Goal: Information Seeking & Learning: Understand process/instructions

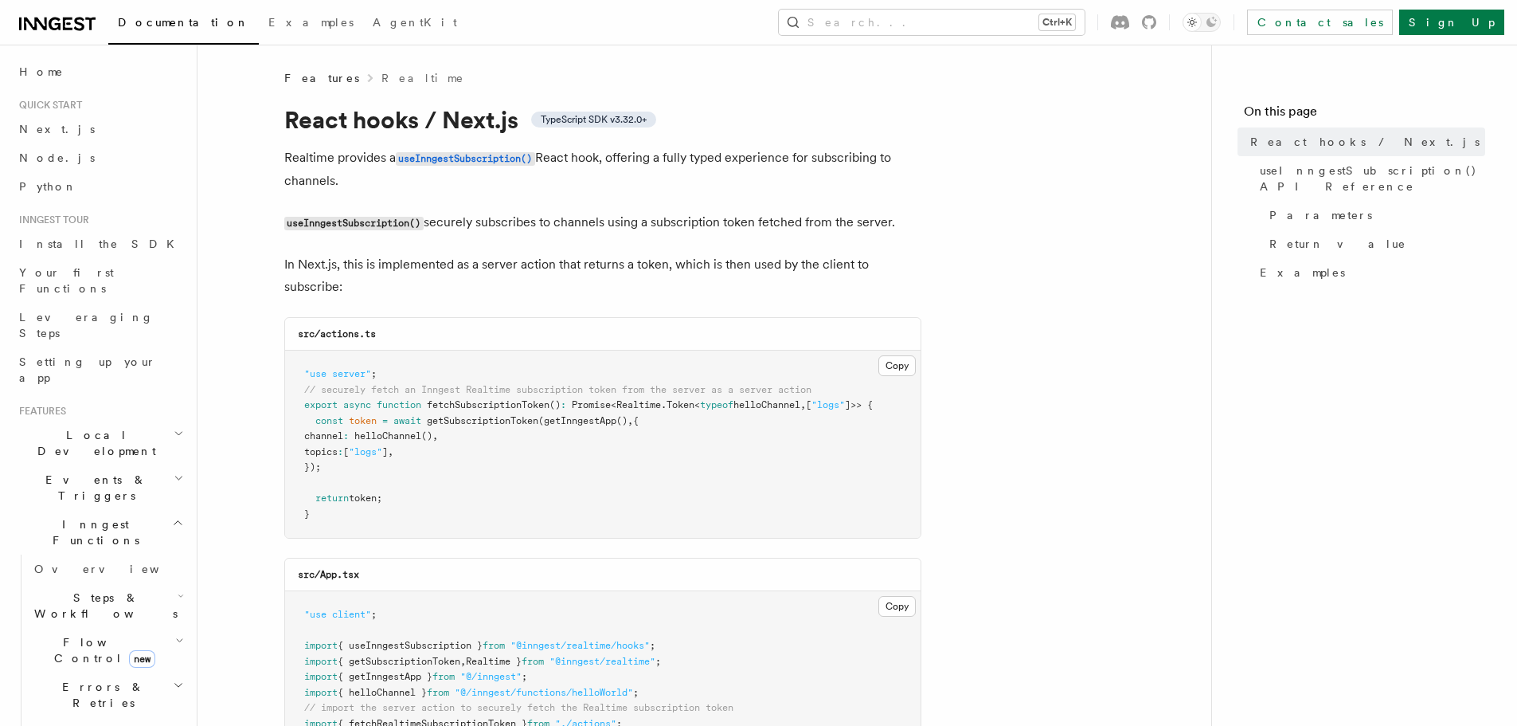
click at [101, 589] on span "Steps & Workflows" at bounding box center [103, 605] width 150 height 32
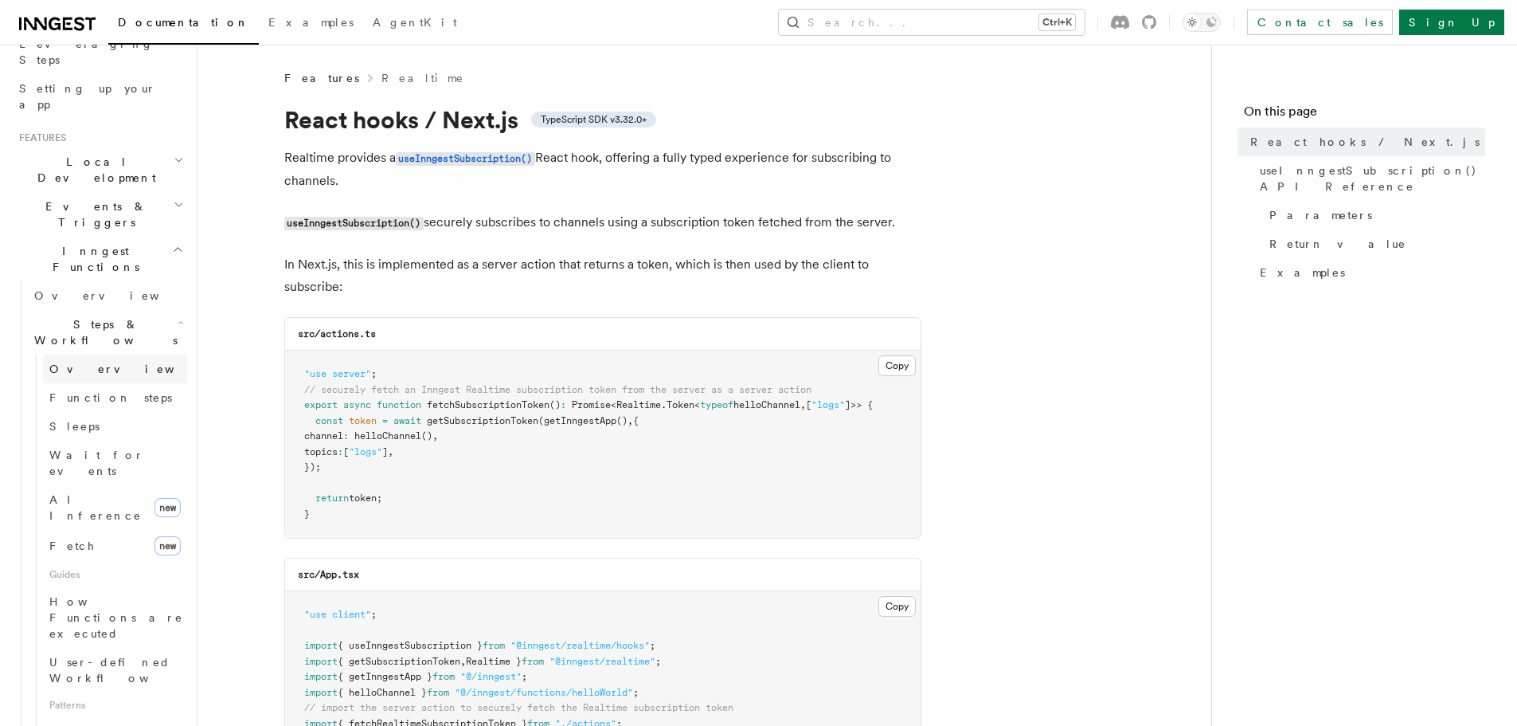
scroll to position [319, 0]
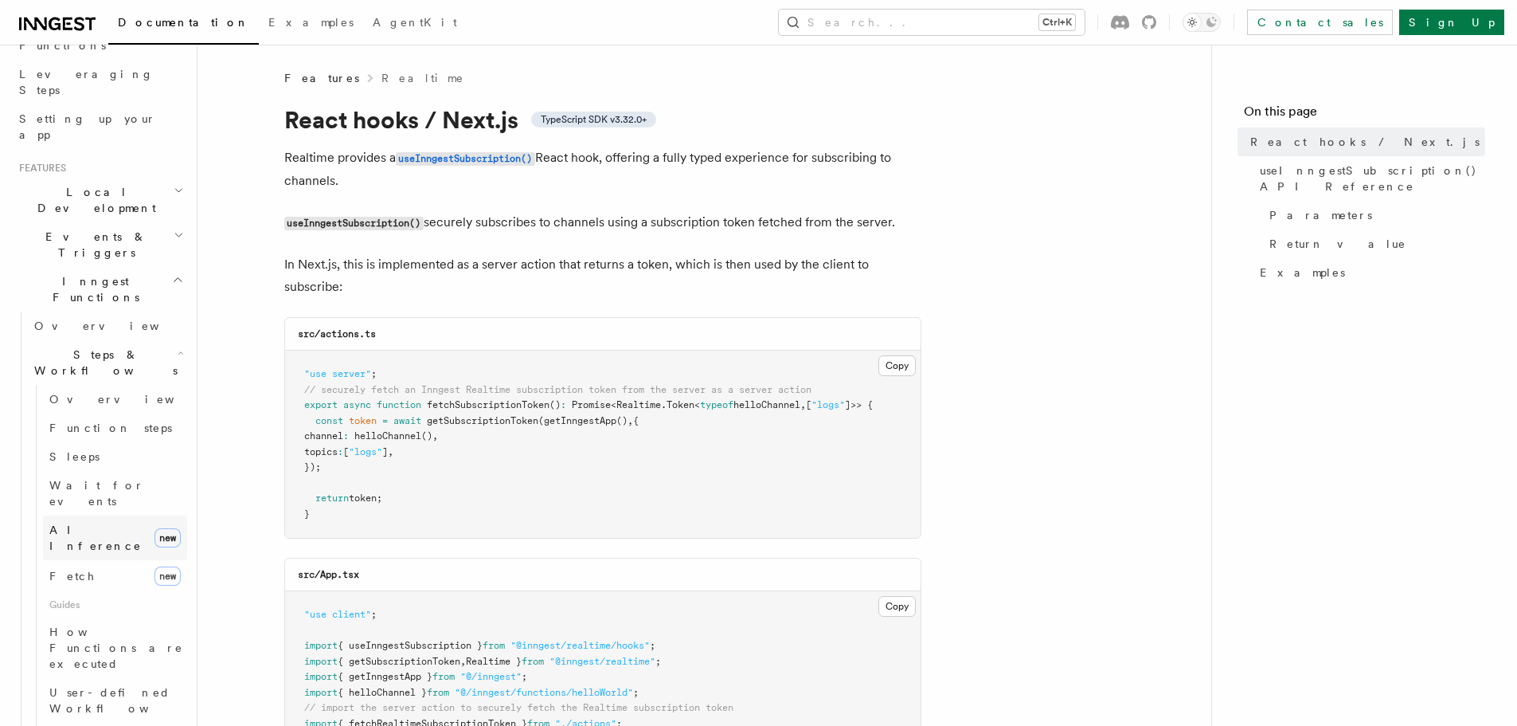
scroll to position [239, 0]
click at [80, 397] on span "Overview" at bounding box center [131, 403] width 164 height 13
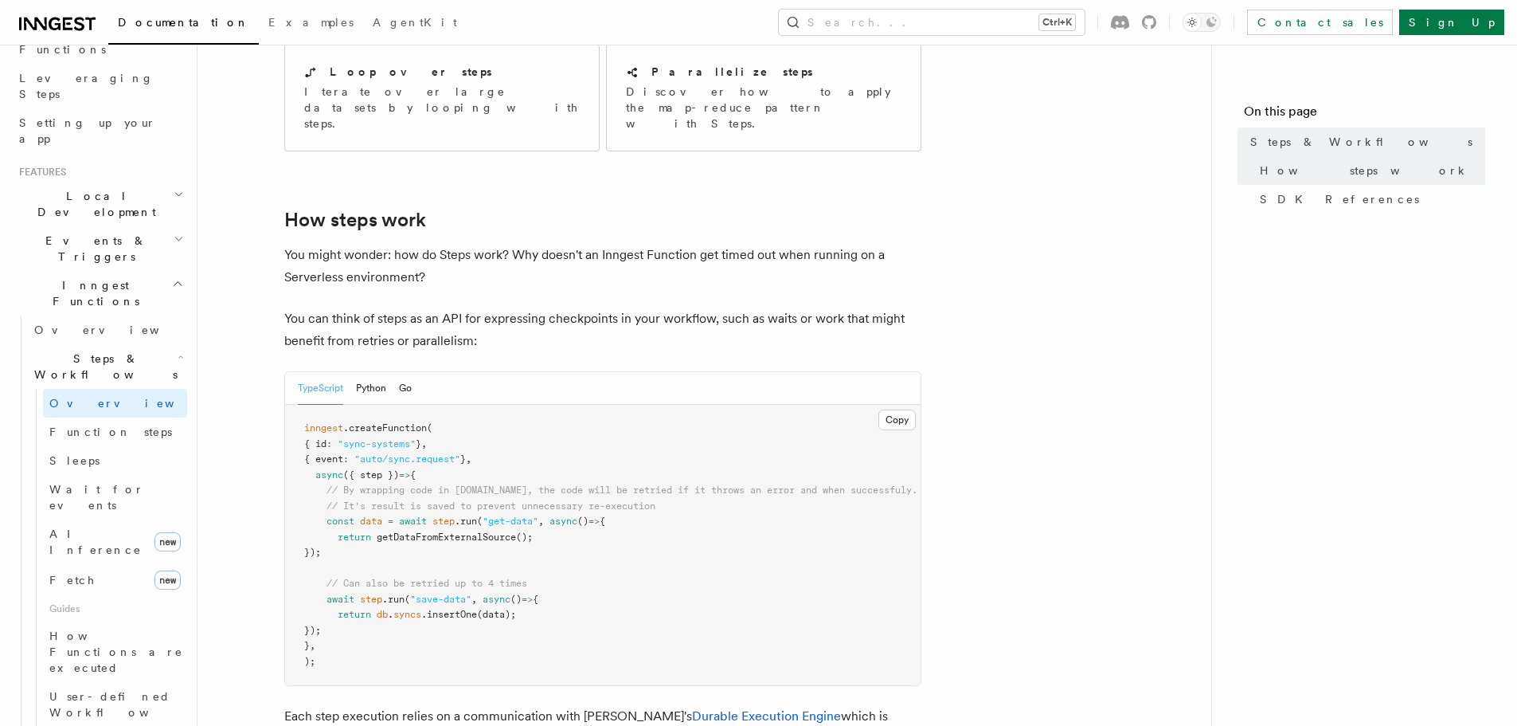
scroll to position [558, 0]
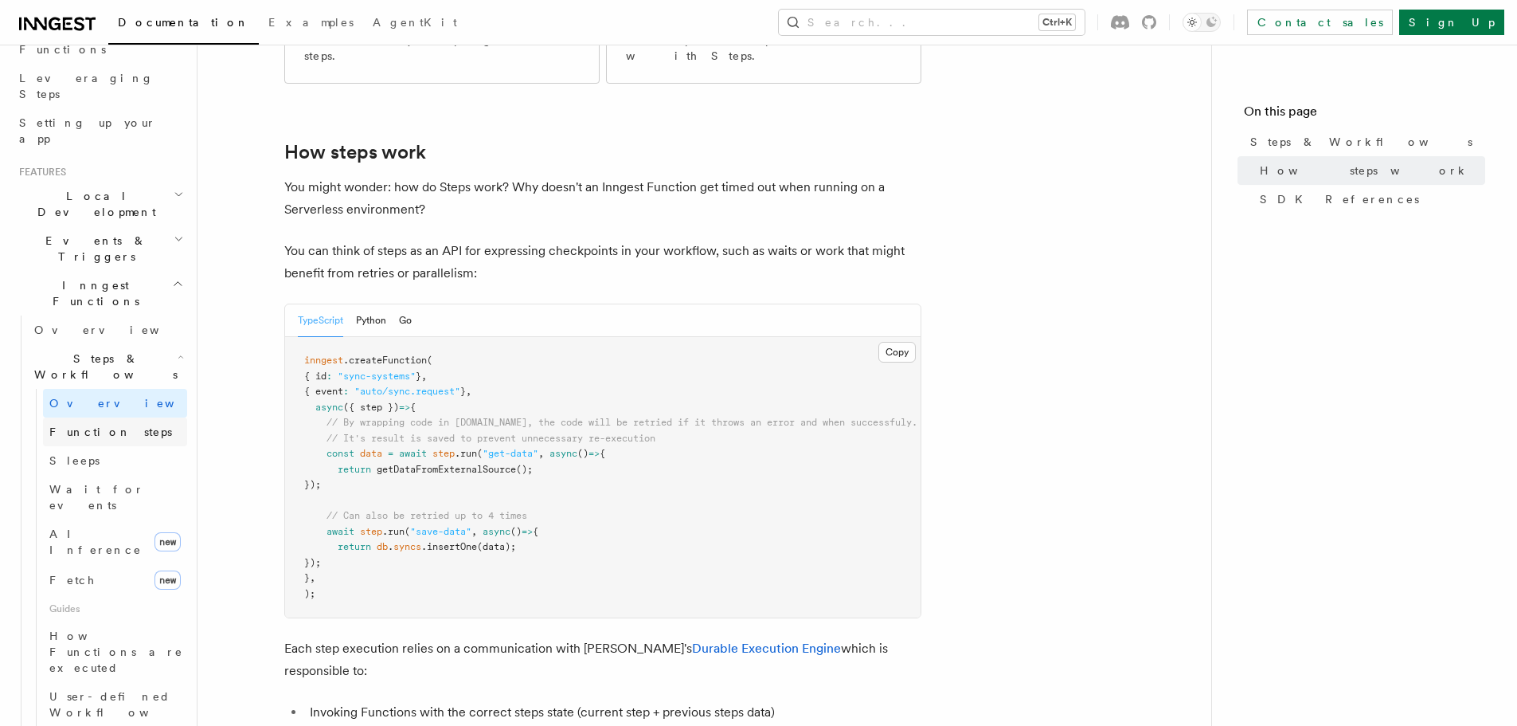
click at [92, 425] on span "Function steps" at bounding box center [110, 431] width 123 height 13
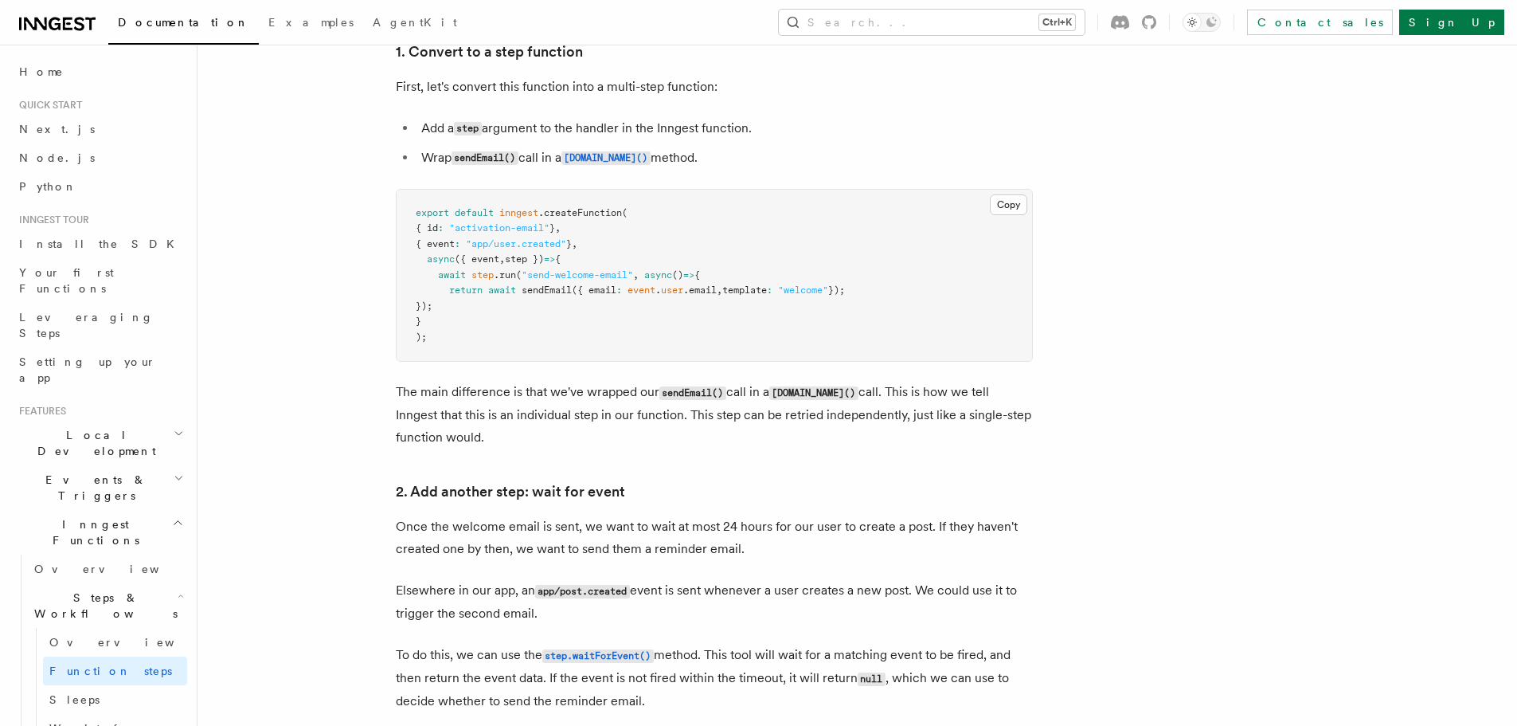
scroll to position [956, 0]
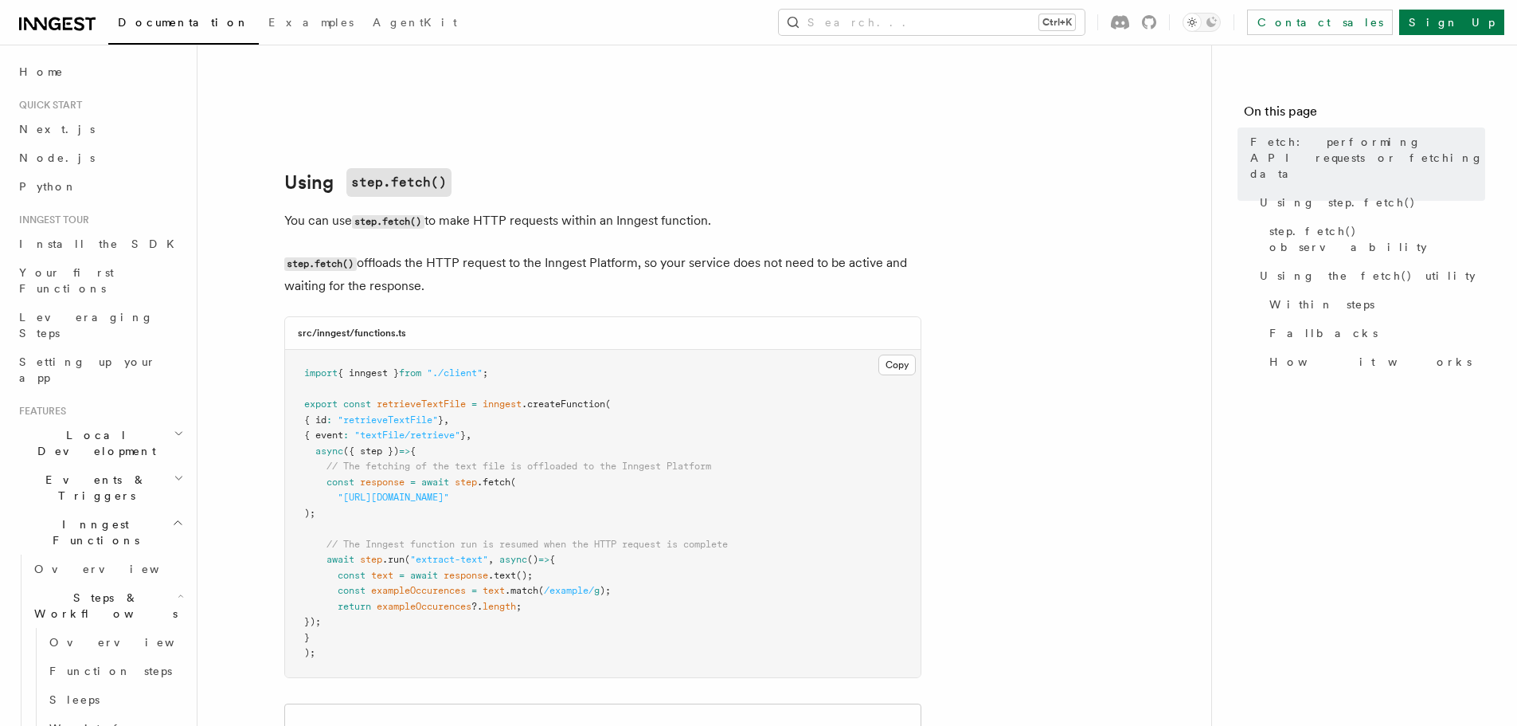
scroll to position [398, 0]
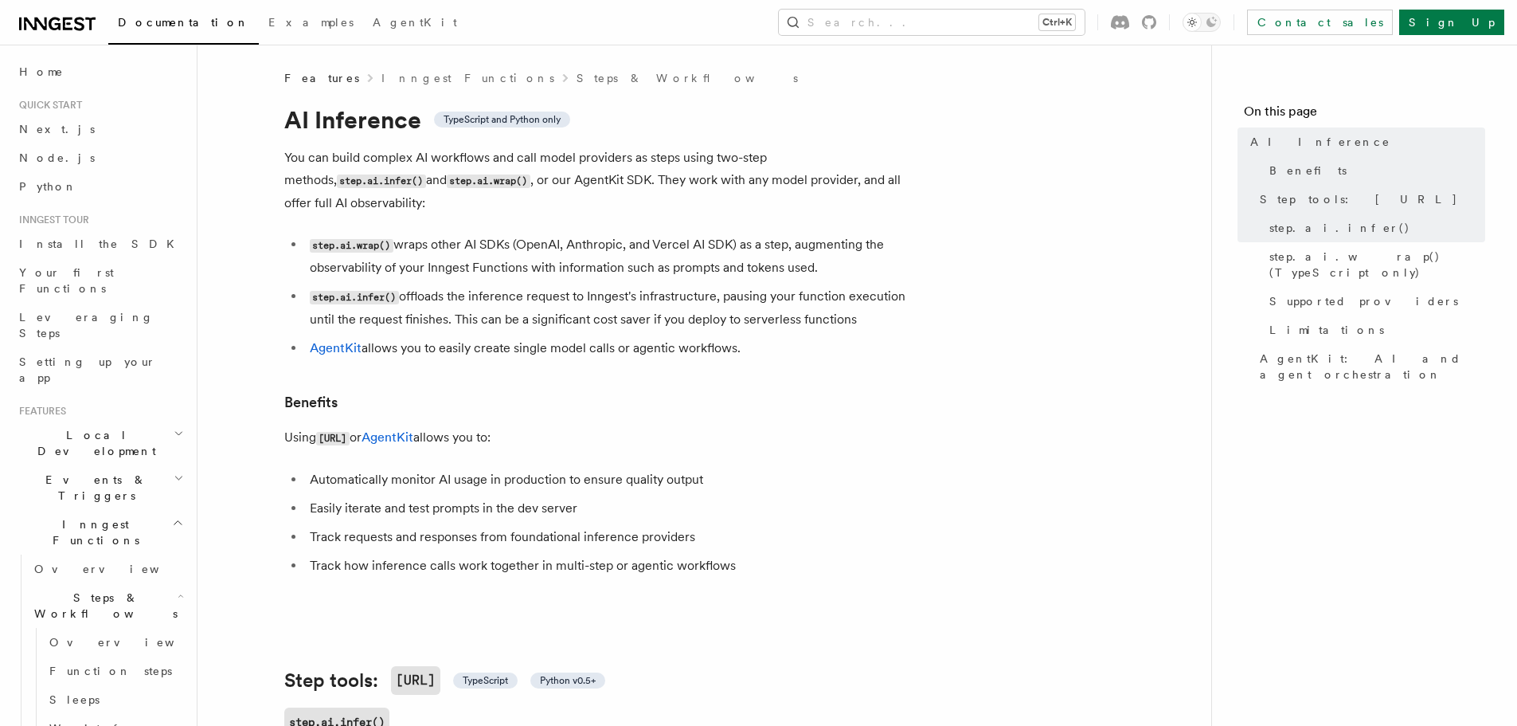
drag, startPoint x: 909, startPoint y: 252, endPoint x: 502, endPoint y: 141, distance: 421.8
click at [509, 156] on p "You can build complex AI workflows and call model providers as steps using two-…" at bounding box center [602, 181] width 637 height 68
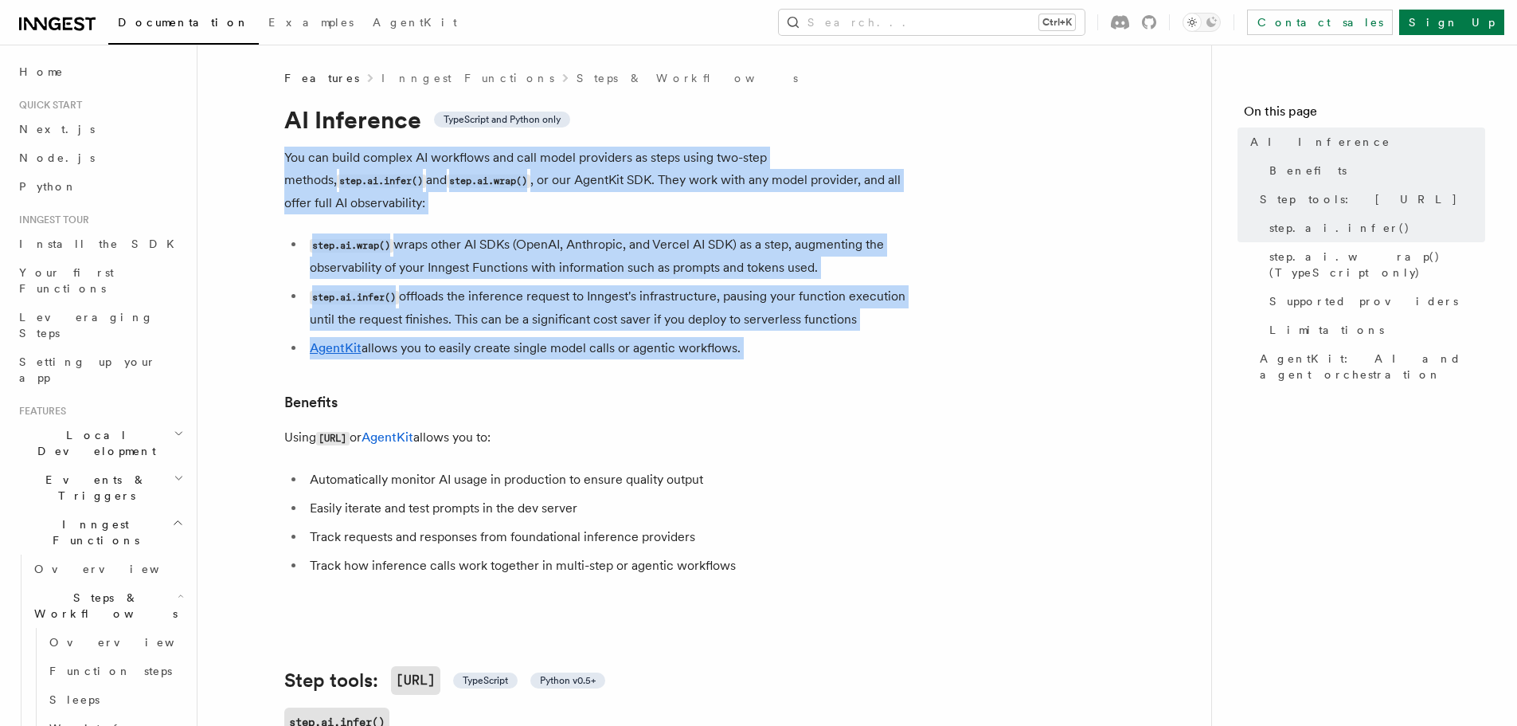
drag, startPoint x: 509, startPoint y: 156, endPoint x: 739, endPoint y: 318, distance: 281.3
copy article "You can build complex AI workflows and call model providers as steps using two-…"
